Goal: Task Accomplishment & Management: Use online tool/utility

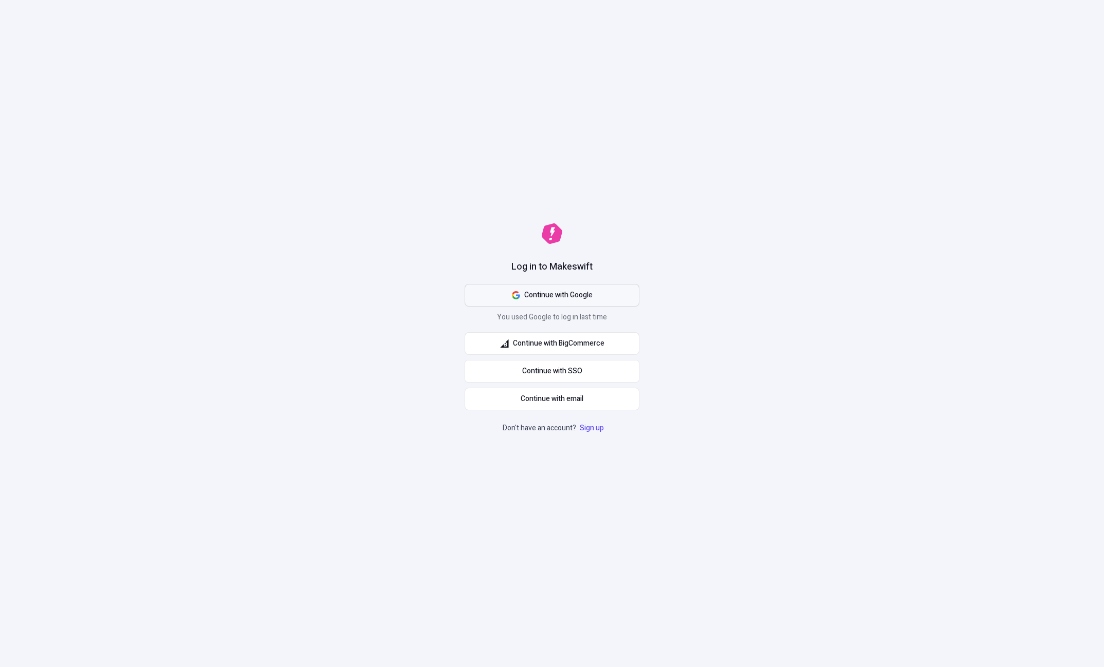
click at [539, 291] on span "Continue with Google" at bounding box center [558, 295] width 68 height 11
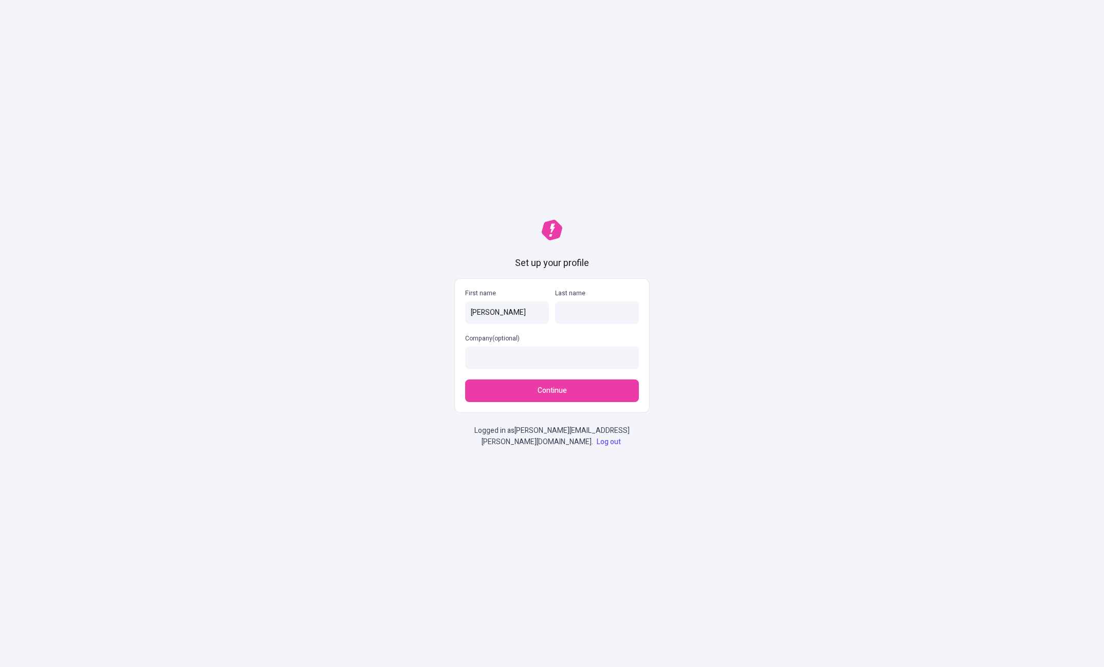
type input "[PERSON_NAME]"
type input "Commerce"
click at [465, 380] on button "Continue" at bounding box center [552, 391] width 174 height 23
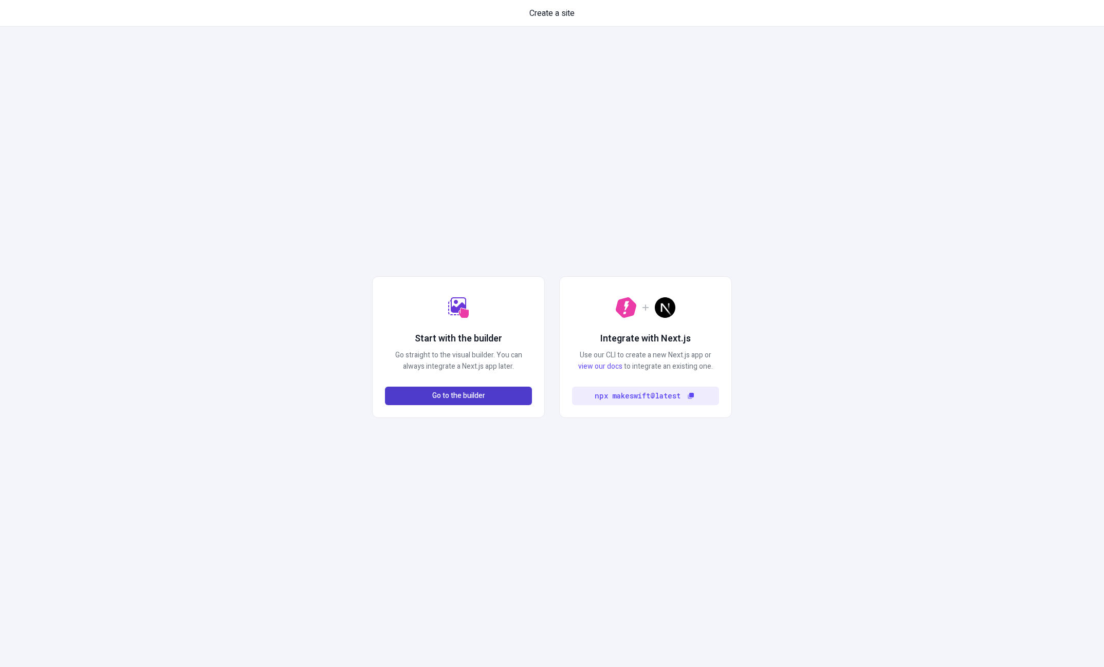
click at [446, 395] on span "Go to the builder" at bounding box center [458, 395] width 53 height 11
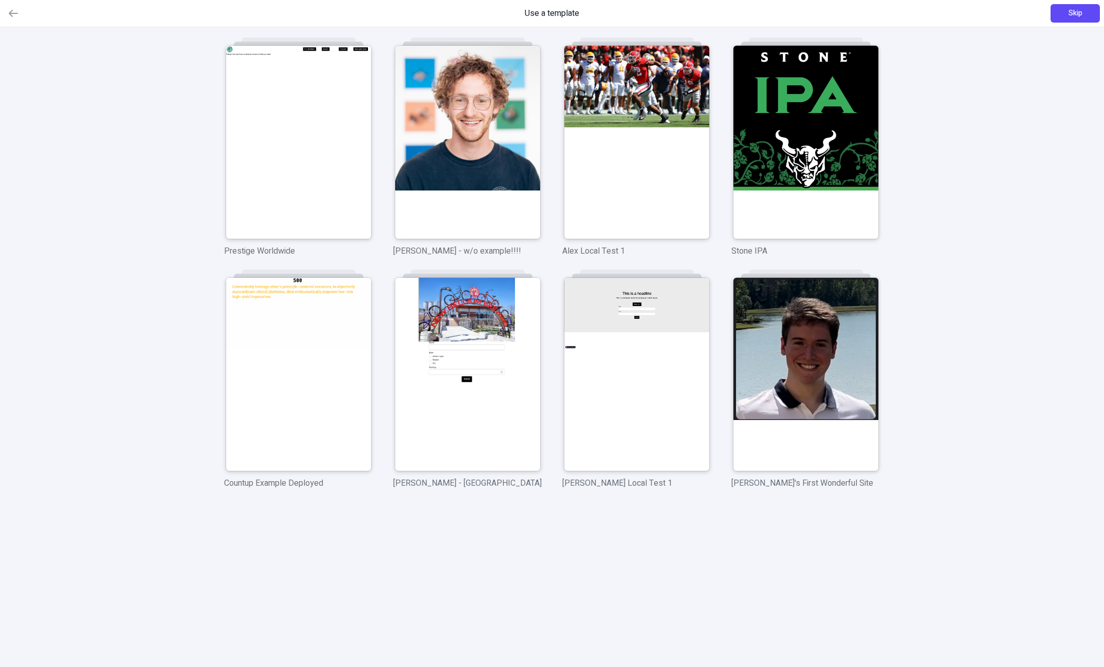
click at [1059, 24] on div "Use a template Skip" at bounding box center [552, 13] width 1104 height 27
click at [1066, 18] on button "Skip" at bounding box center [1074, 13] width 49 height 18
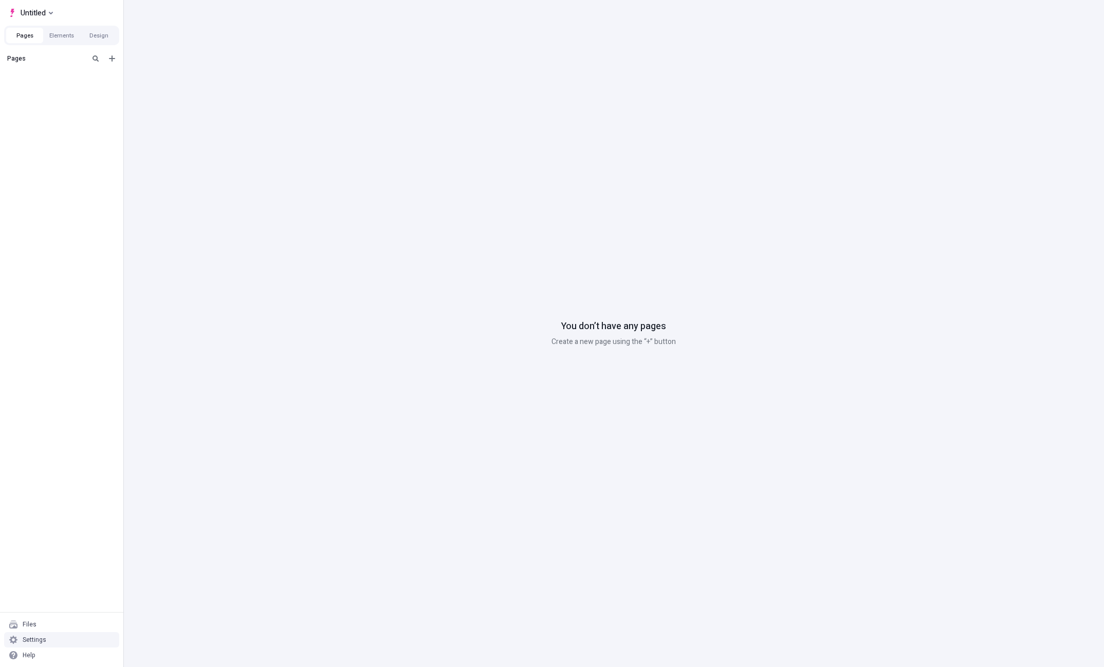
click at [53, 639] on div "Settings" at bounding box center [61, 639] width 115 height 15
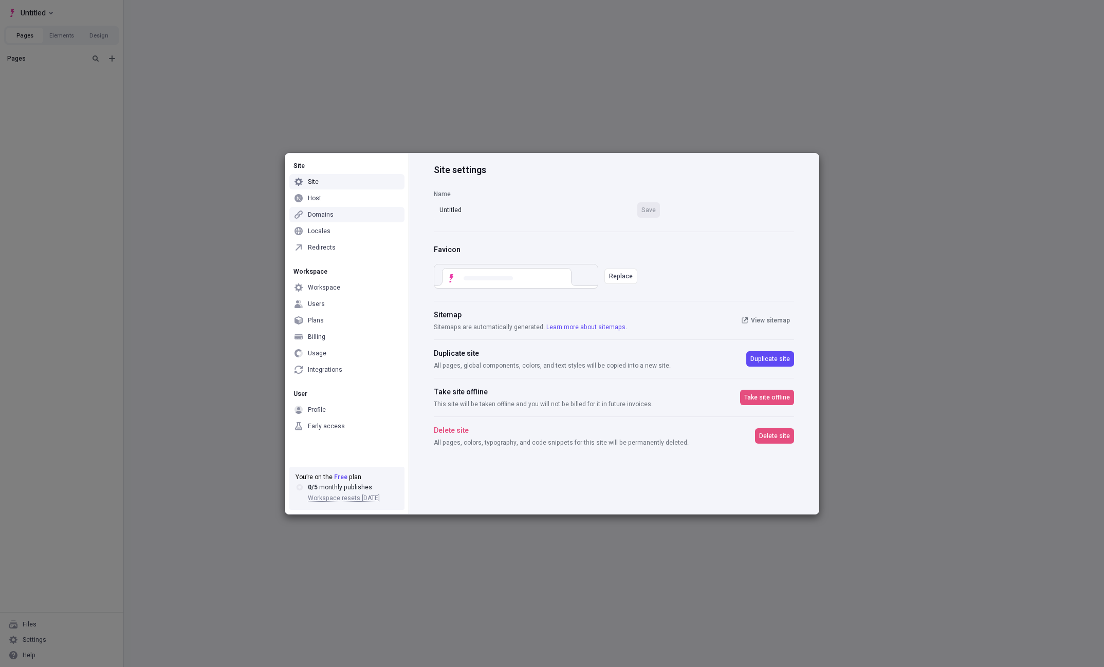
click at [219, 153] on div "Site Site Host Domains Locales Redirects Workspace Workspace Users Plans Billin…" at bounding box center [552, 333] width 1104 height 667
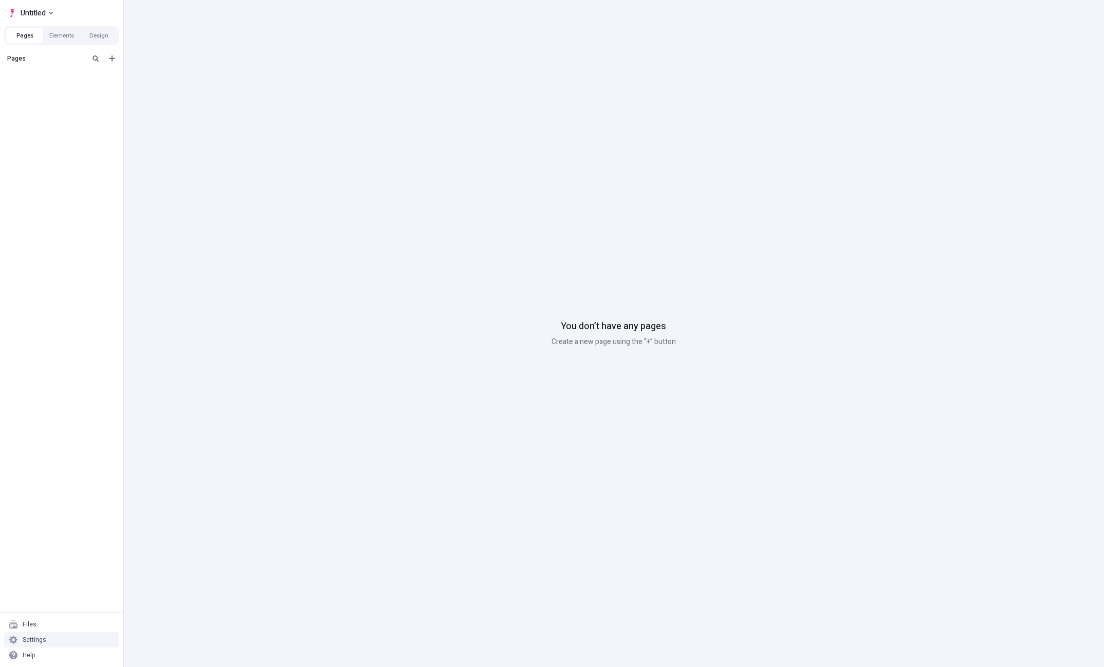
click at [69, 636] on div "Settings" at bounding box center [61, 639] width 115 height 15
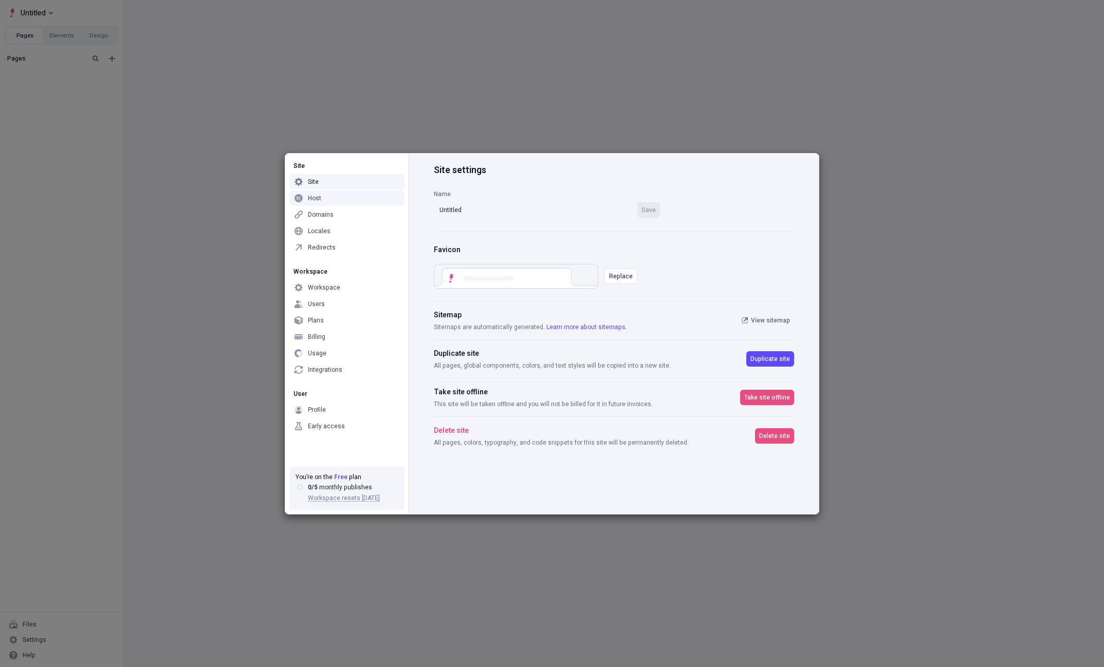
click at [330, 198] on div "Host" at bounding box center [346, 198] width 115 height 15
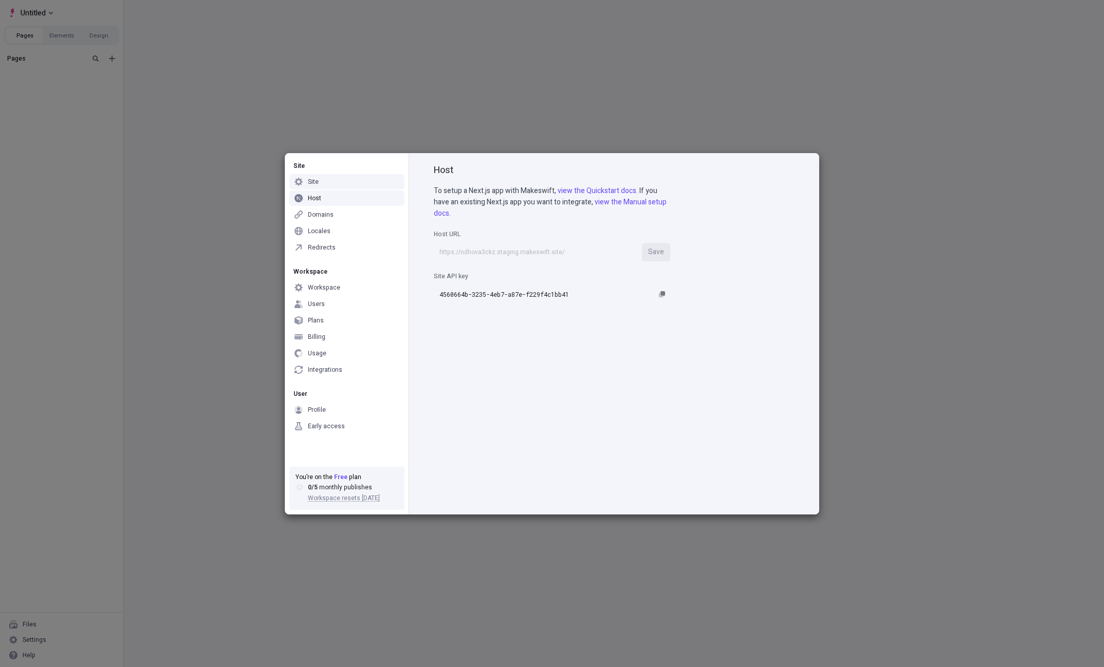
click at [324, 177] on div "Site" at bounding box center [346, 181] width 115 height 15
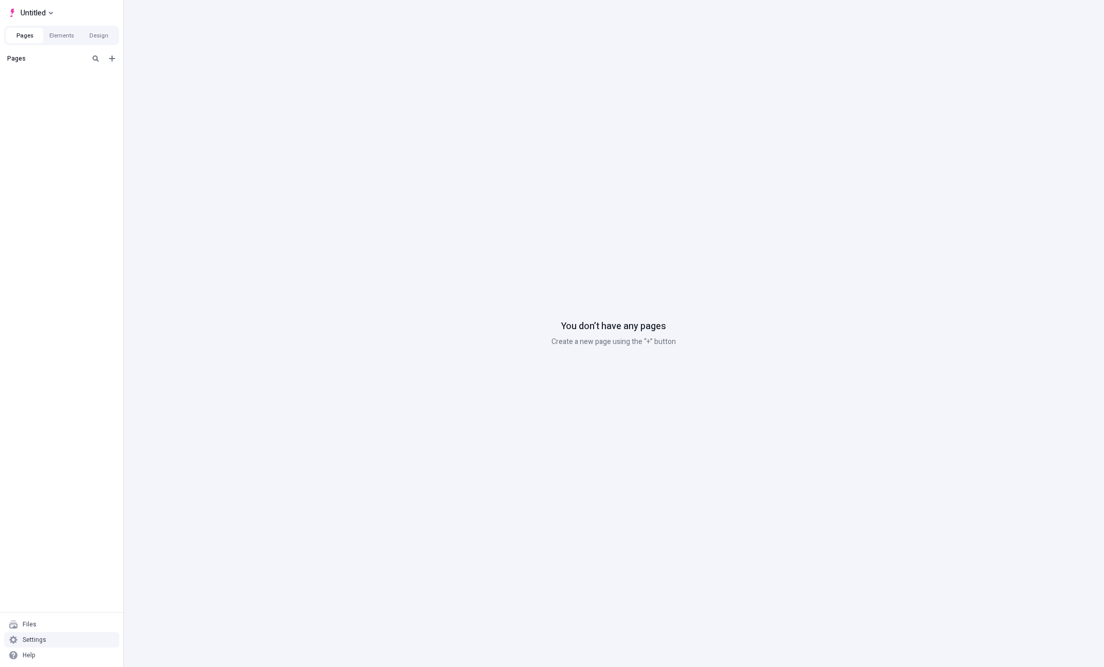
click at [39, 639] on div "Settings" at bounding box center [35, 640] width 24 height 8
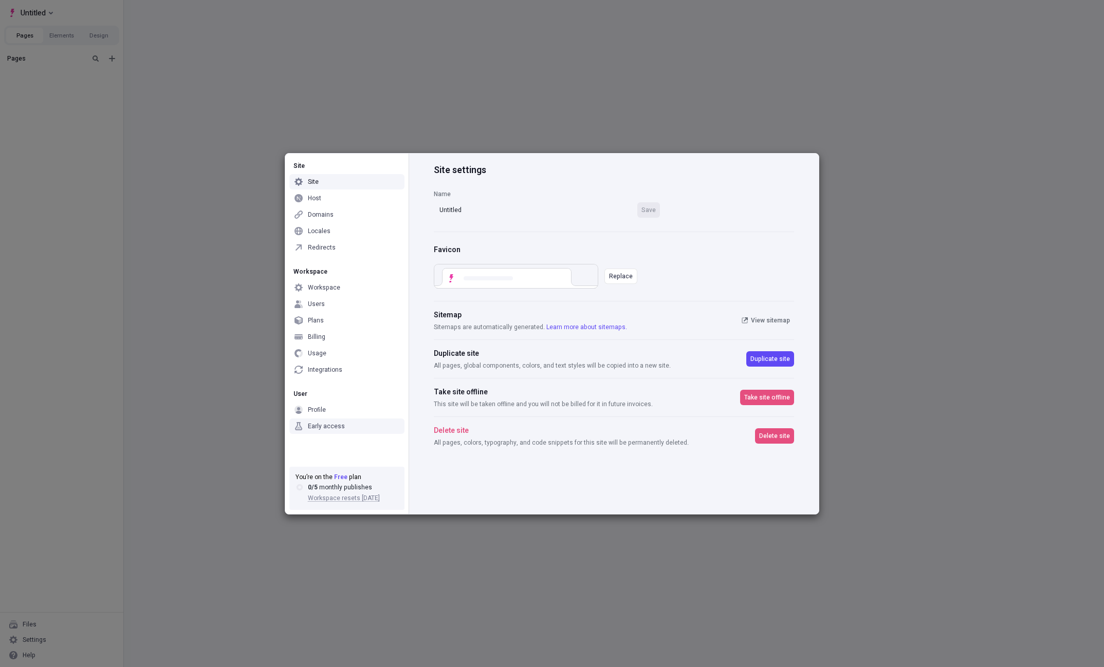
click at [315, 428] on div "Early access" at bounding box center [326, 426] width 37 height 8
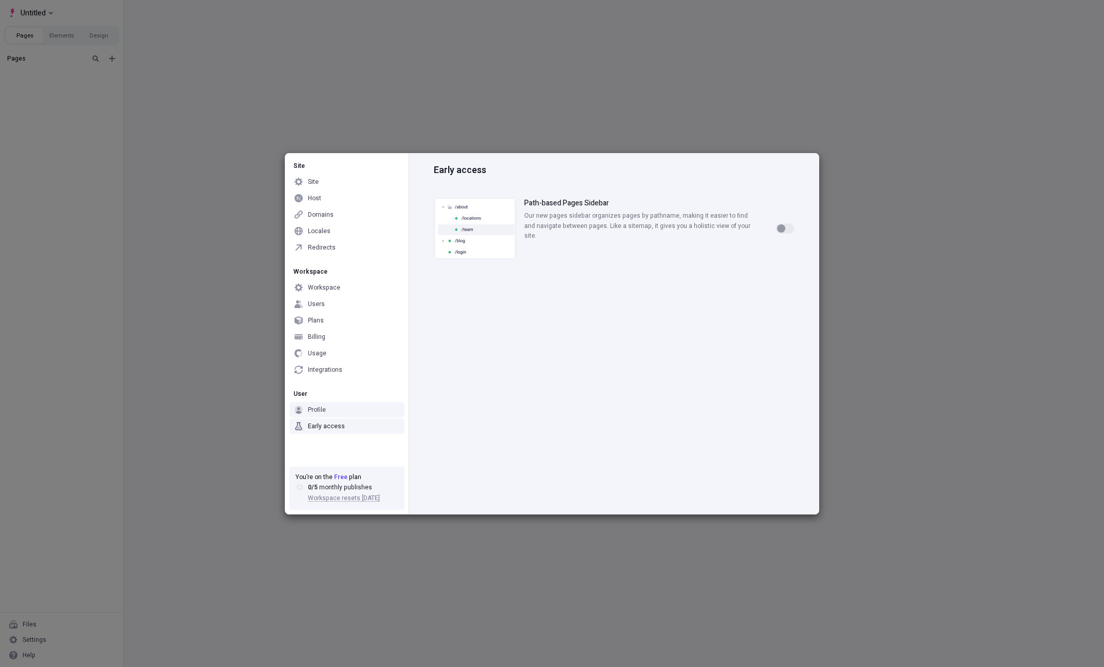
click at [315, 414] on div "Profile" at bounding box center [317, 410] width 18 height 8
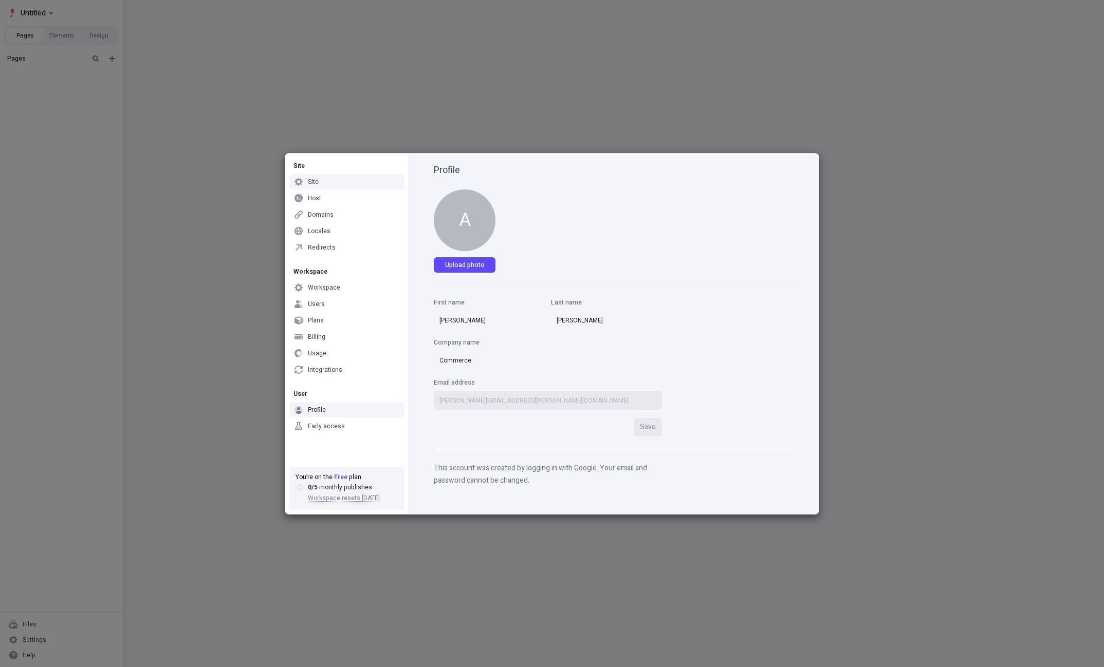
click at [331, 186] on div "Site" at bounding box center [346, 181] width 115 height 15
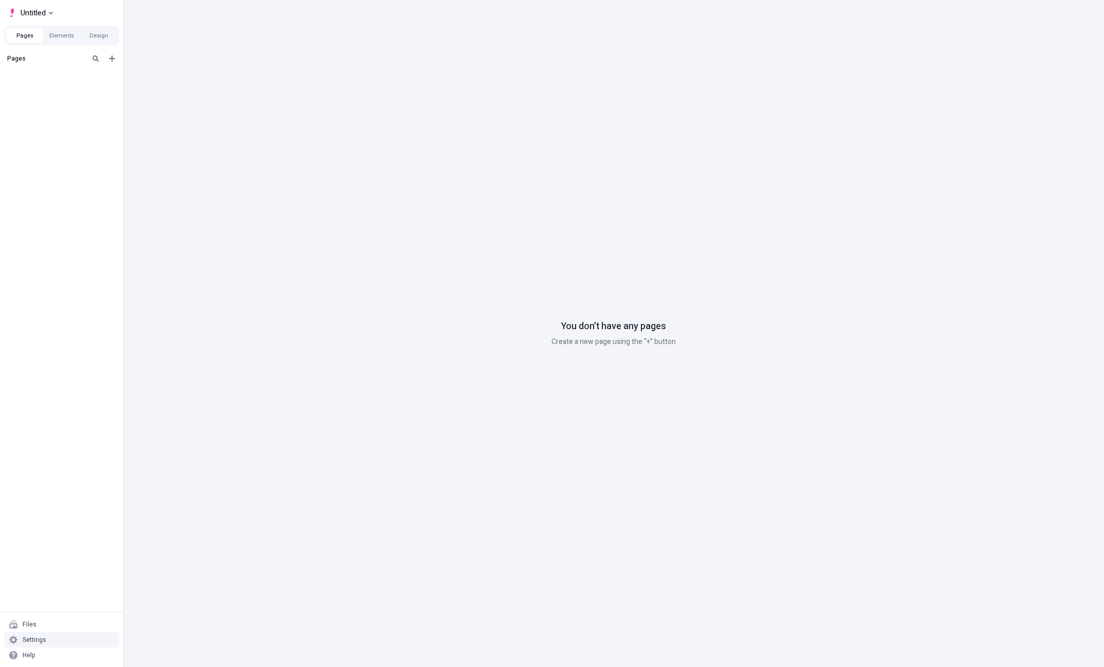
click at [55, 637] on div "Settings" at bounding box center [61, 639] width 115 height 15
